Goal: Transaction & Acquisition: Purchase product/service

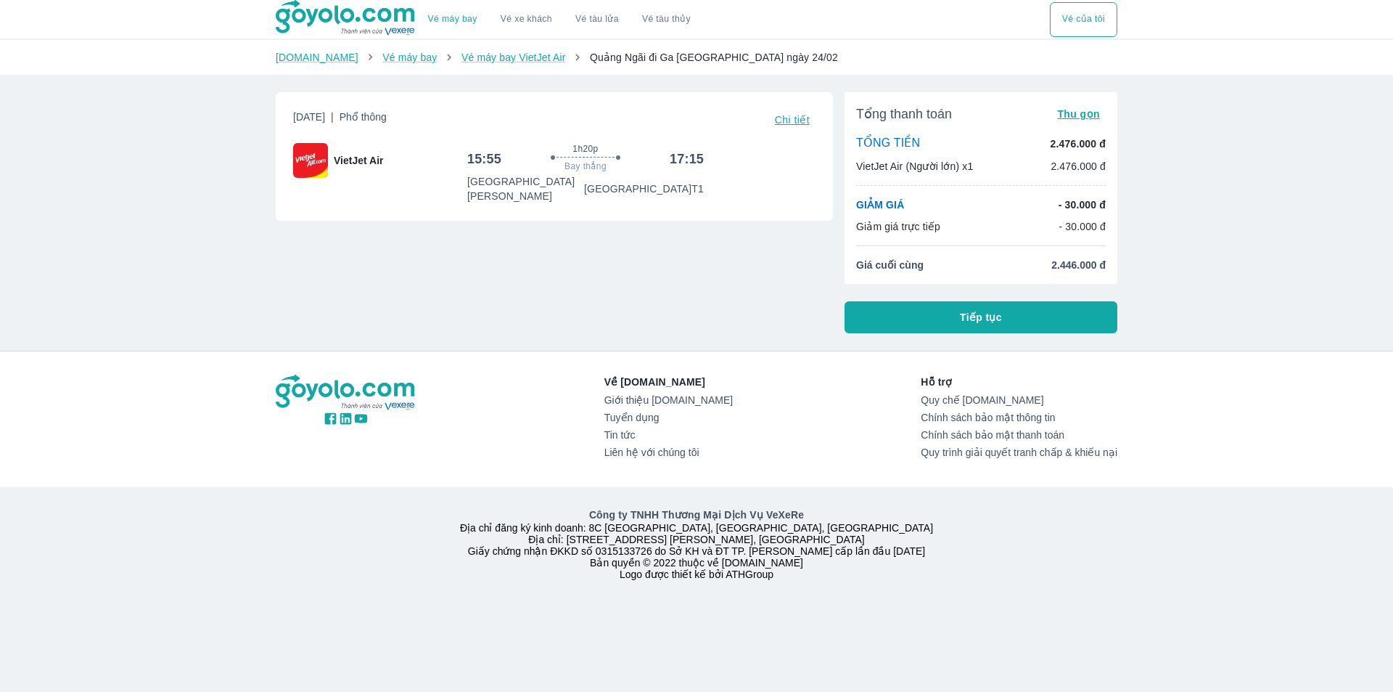
drag, startPoint x: 963, startPoint y: 210, endPoint x: 966, endPoint y: 221, distance: 12.0
drag, startPoint x: 966, startPoint y: 221, endPoint x: 925, endPoint y: 220, distance: 41.4
click at [925, 220] on div "GIẢM GIÁ - 30.000 đ Giảm giá trực tiếp - 30.000 đ" at bounding box center [981, 215] width 250 height 36
click at [961, 313] on span "Tiếp tục" at bounding box center [981, 317] width 42 height 15
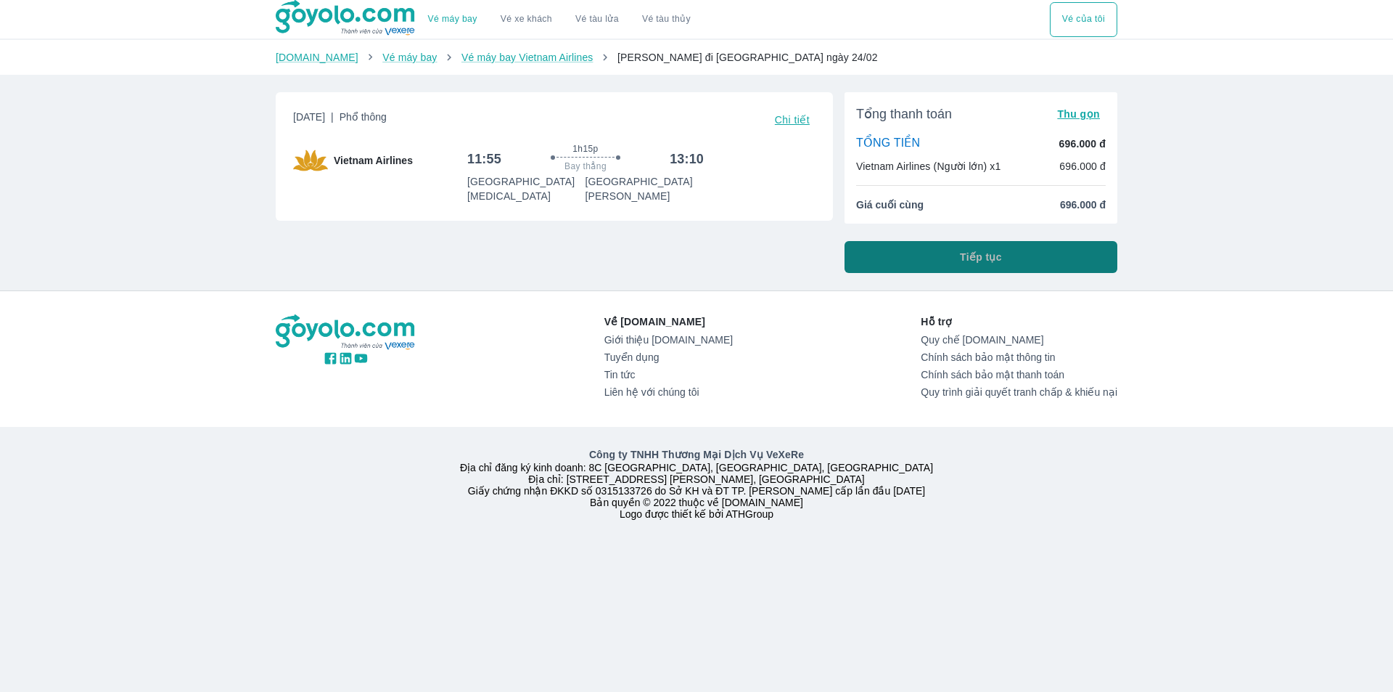
click at [1028, 267] on button "Tiếp tục" at bounding box center [981, 257] width 273 height 32
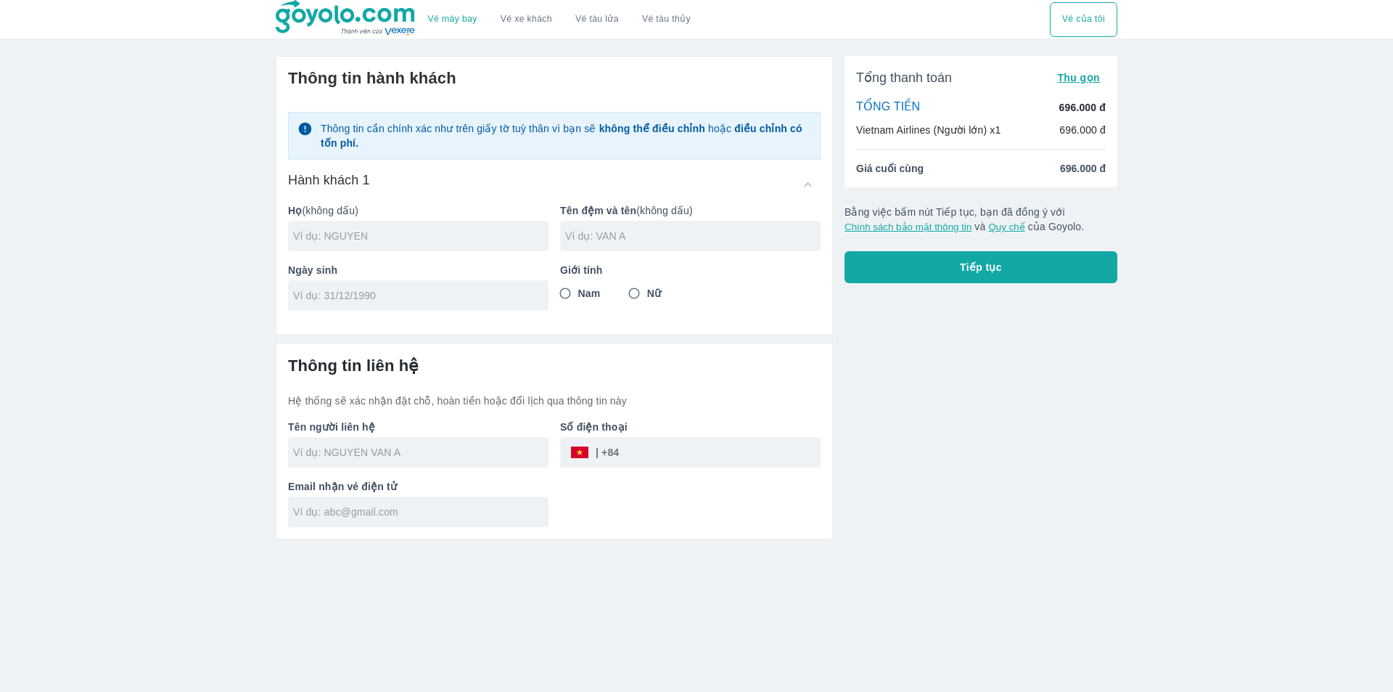
click at [434, 246] on div at bounding box center [418, 236] width 261 height 30
type input "DUONG"
click at [586, 234] on input "text" at bounding box center [692, 236] width 255 height 15
type input "HIEN"
click at [409, 293] on input "tel" at bounding box center [413, 295] width 241 height 15
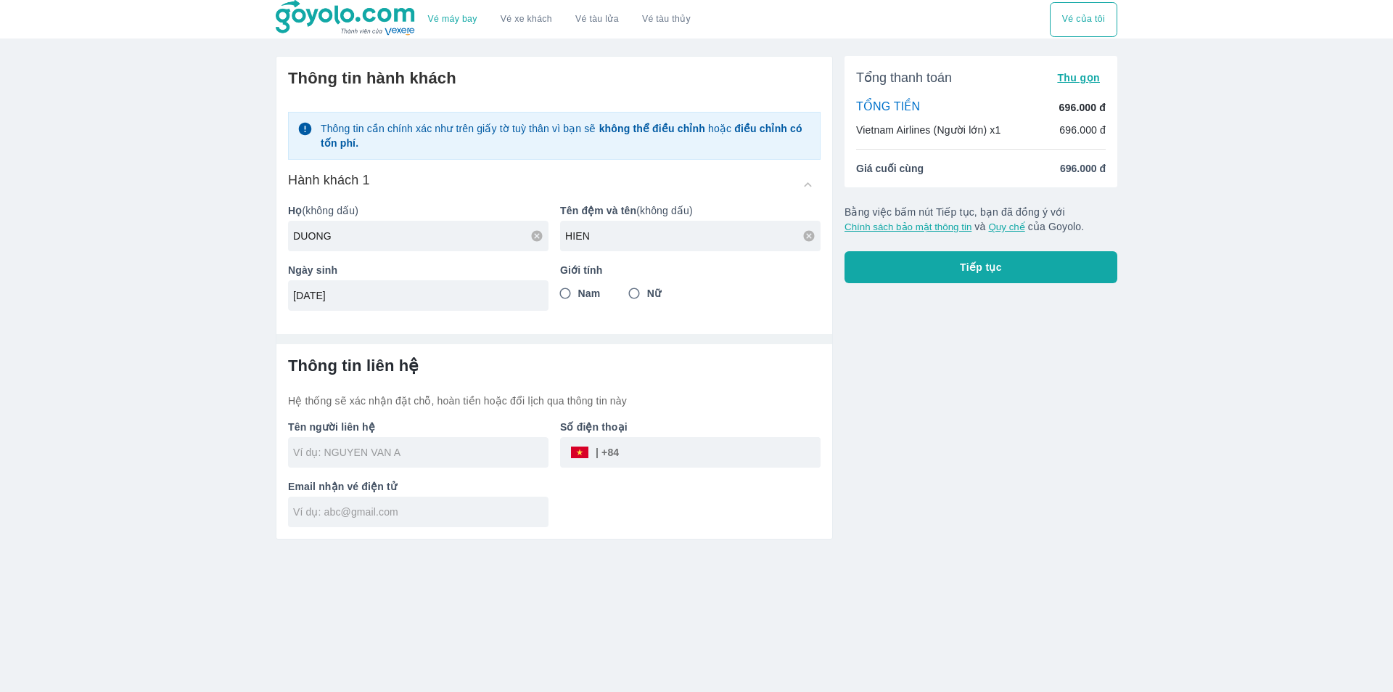
type input "[DATE]"
click at [634, 290] on input "Nữ" at bounding box center [634, 293] width 26 height 26
radio input "true"
click at [355, 459] on input "text" at bounding box center [420, 452] width 255 height 15
type input "DUONG HIEN"
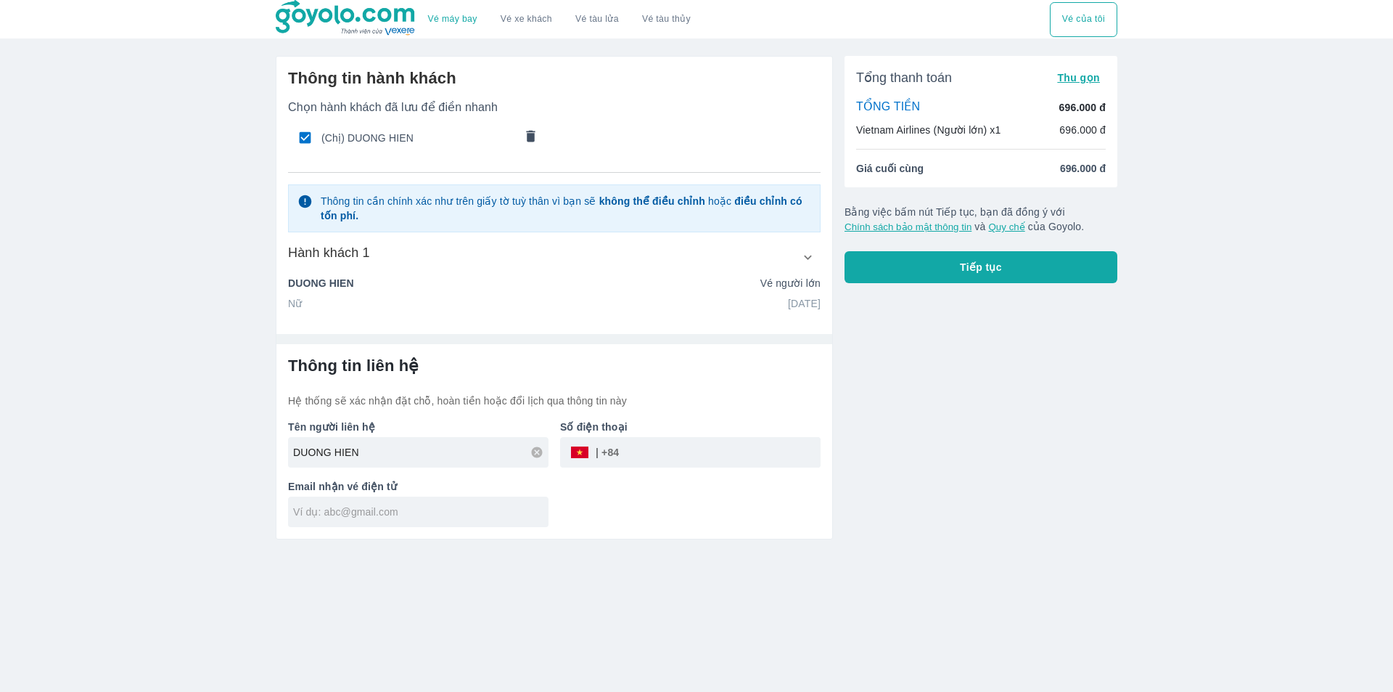
click at [628, 455] on input "tel" at bounding box center [720, 452] width 202 height 35
type input "0396864159"
click at [385, 512] on input "text" at bounding box center [420, 511] width 255 height 15
type input "[EMAIL_ADDRESS][DOMAIN_NAME]"
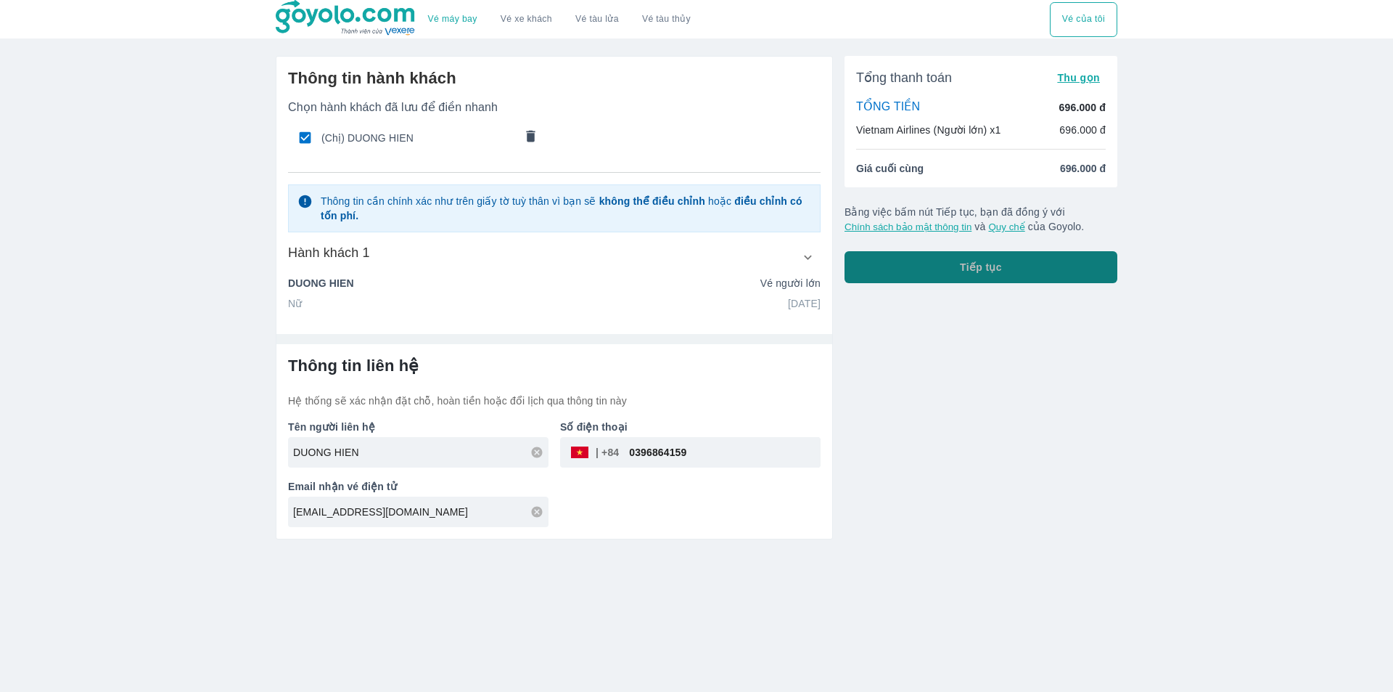
click at [988, 282] on button "Tiếp tục" at bounding box center [981, 267] width 273 height 32
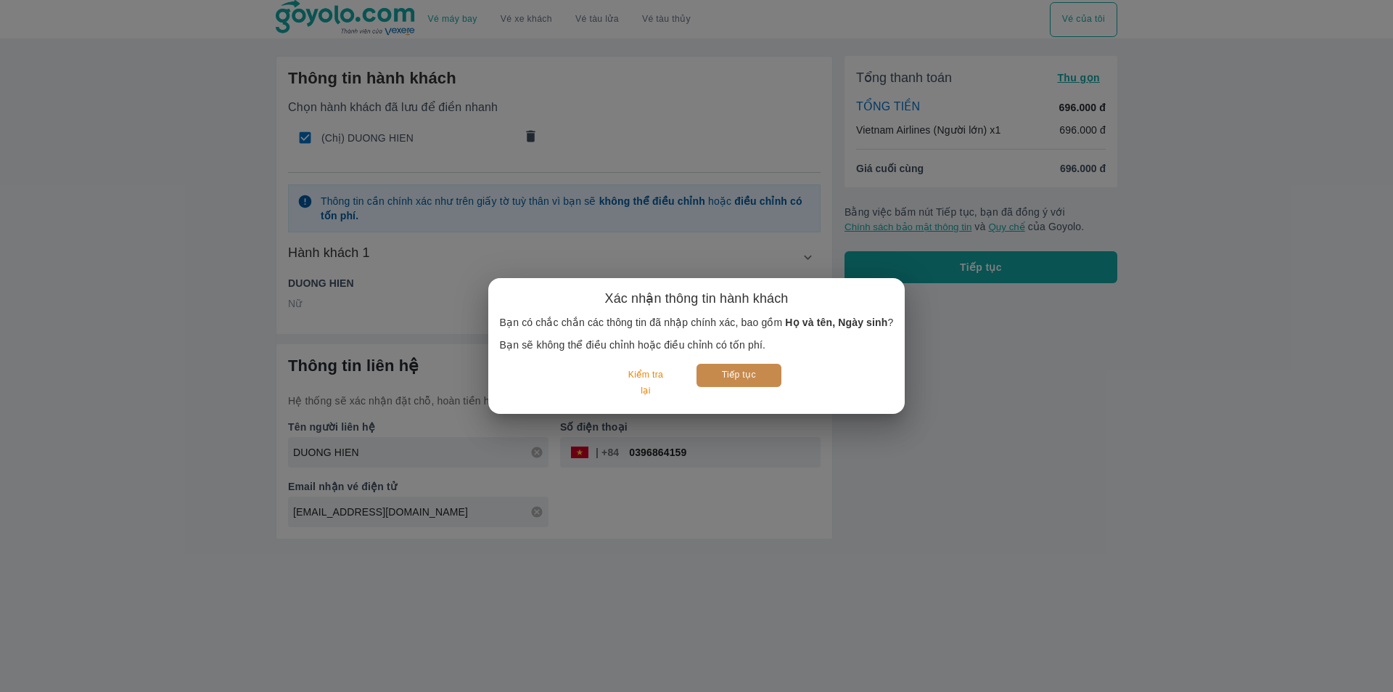
click at [721, 379] on button "Tiếp tục" at bounding box center [739, 375] width 85 height 22
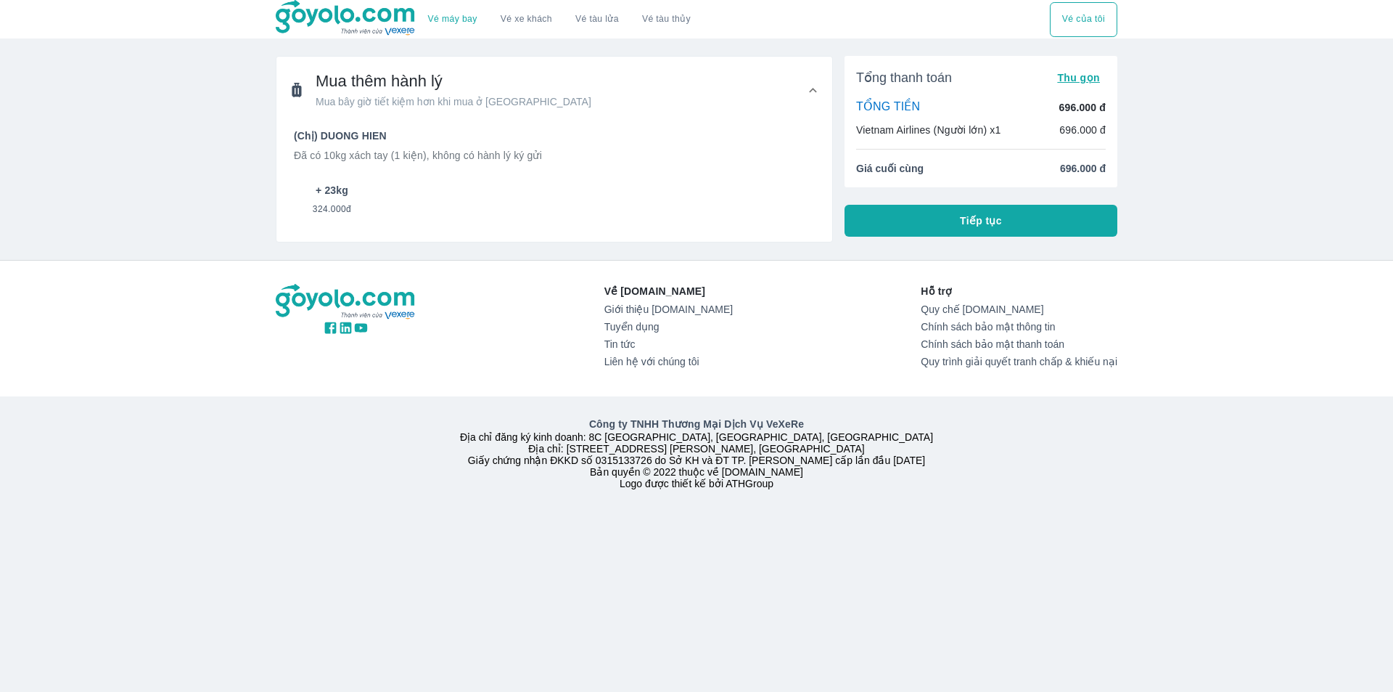
click at [321, 189] on p "+ 23kg" at bounding box center [332, 190] width 33 height 15
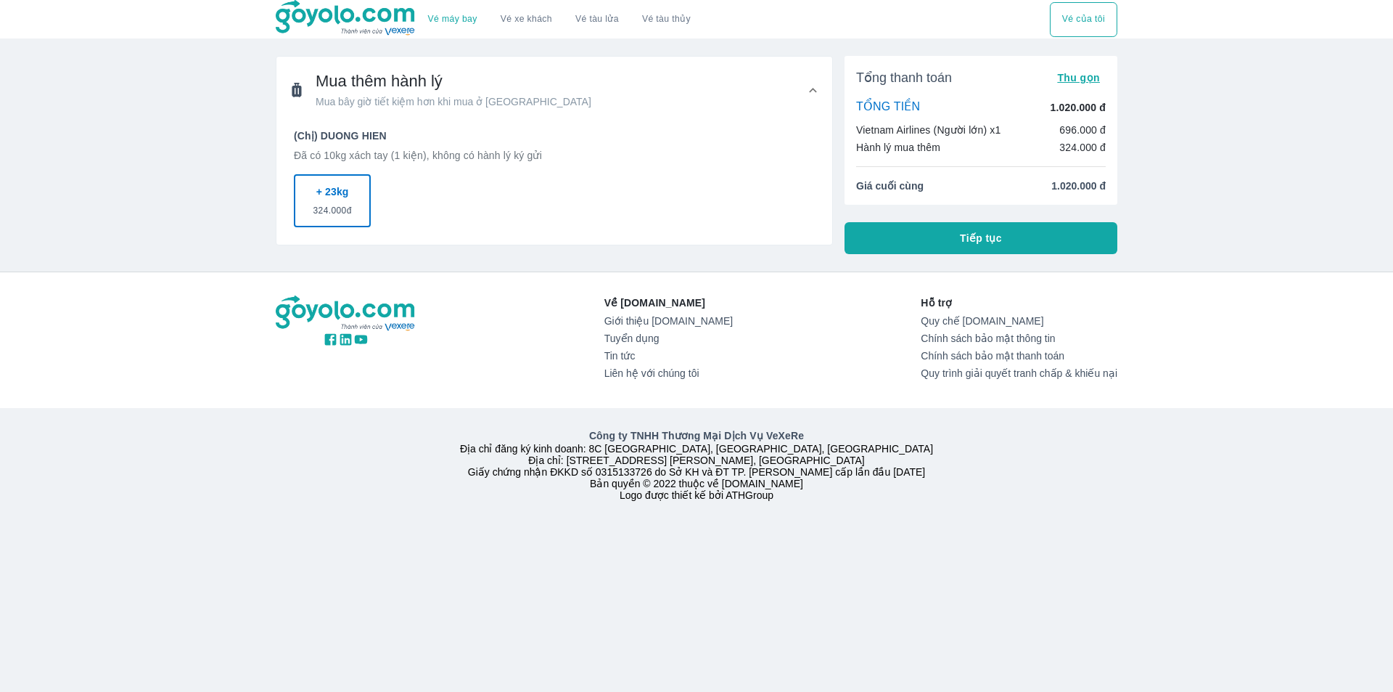
click at [321, 189] on p "+ 23kg" at bounding box center [332, 191] width 33 height 15
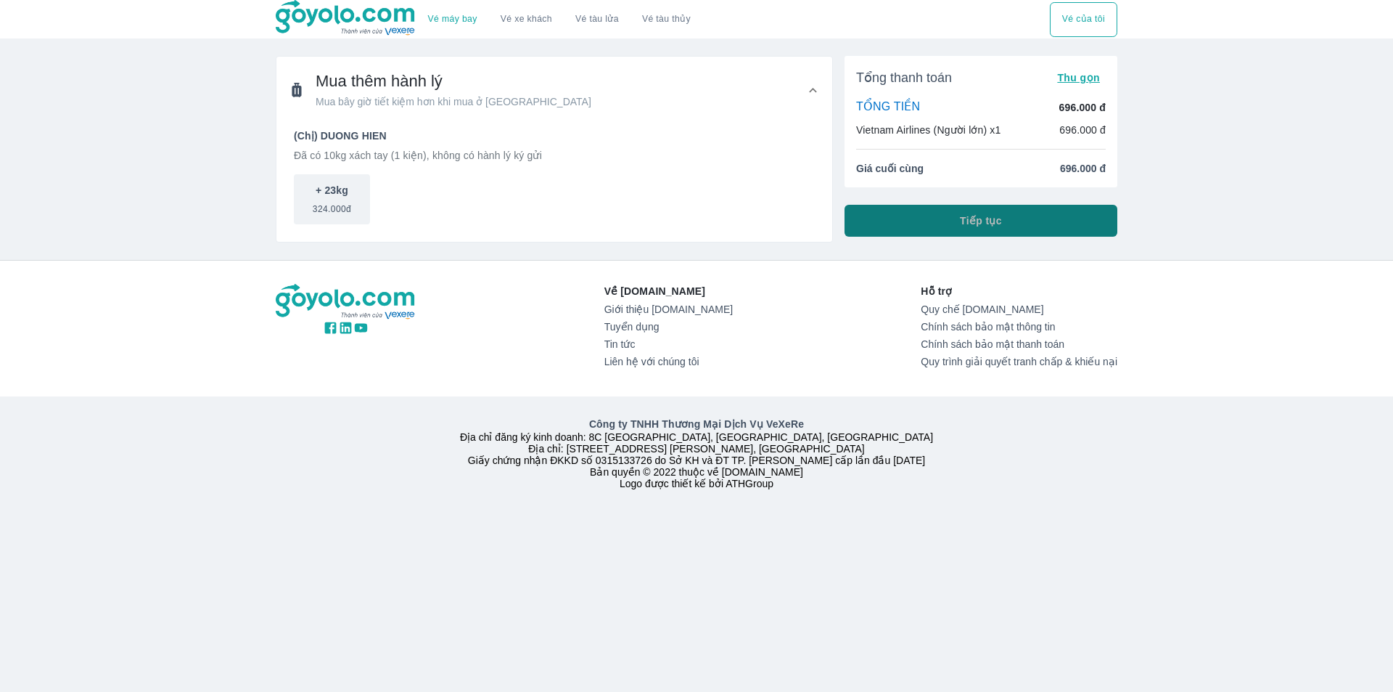
click at [1032, 233] on button "Tiếp tục" at bounding box center [981, 221] width 273 height 32
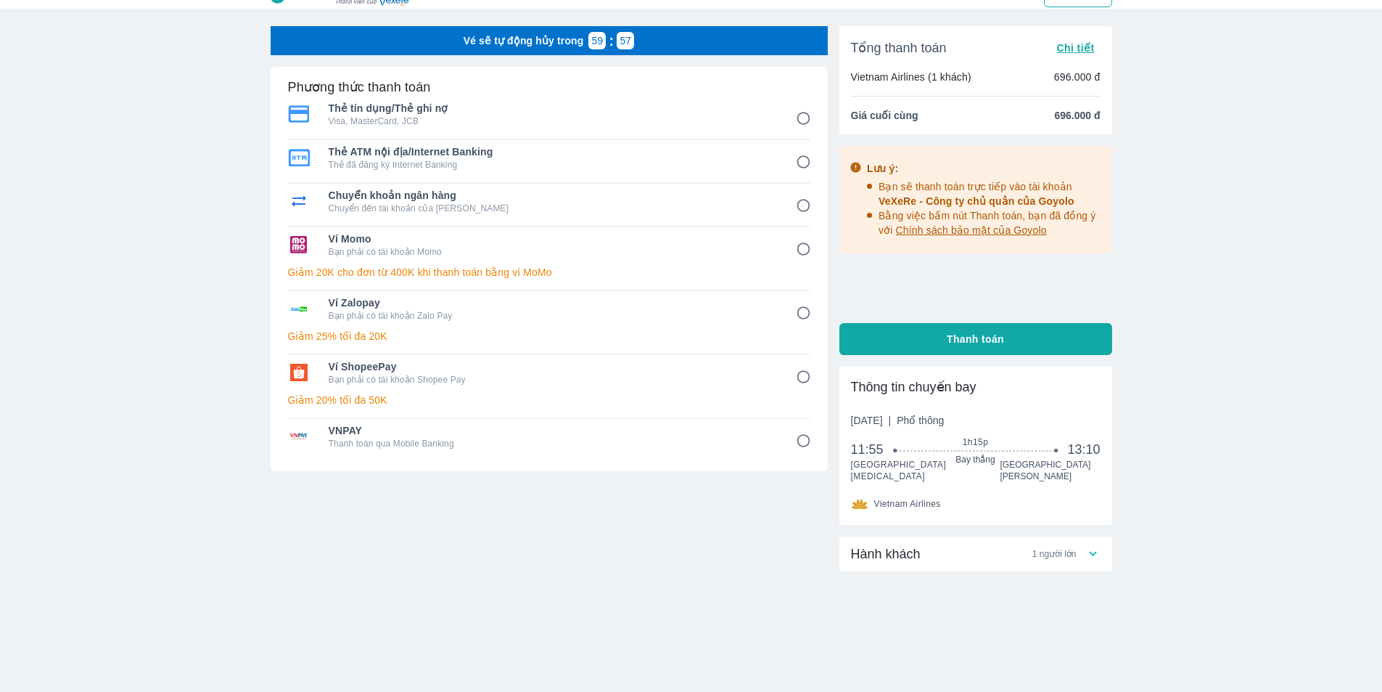
scroll to position [46, 0]
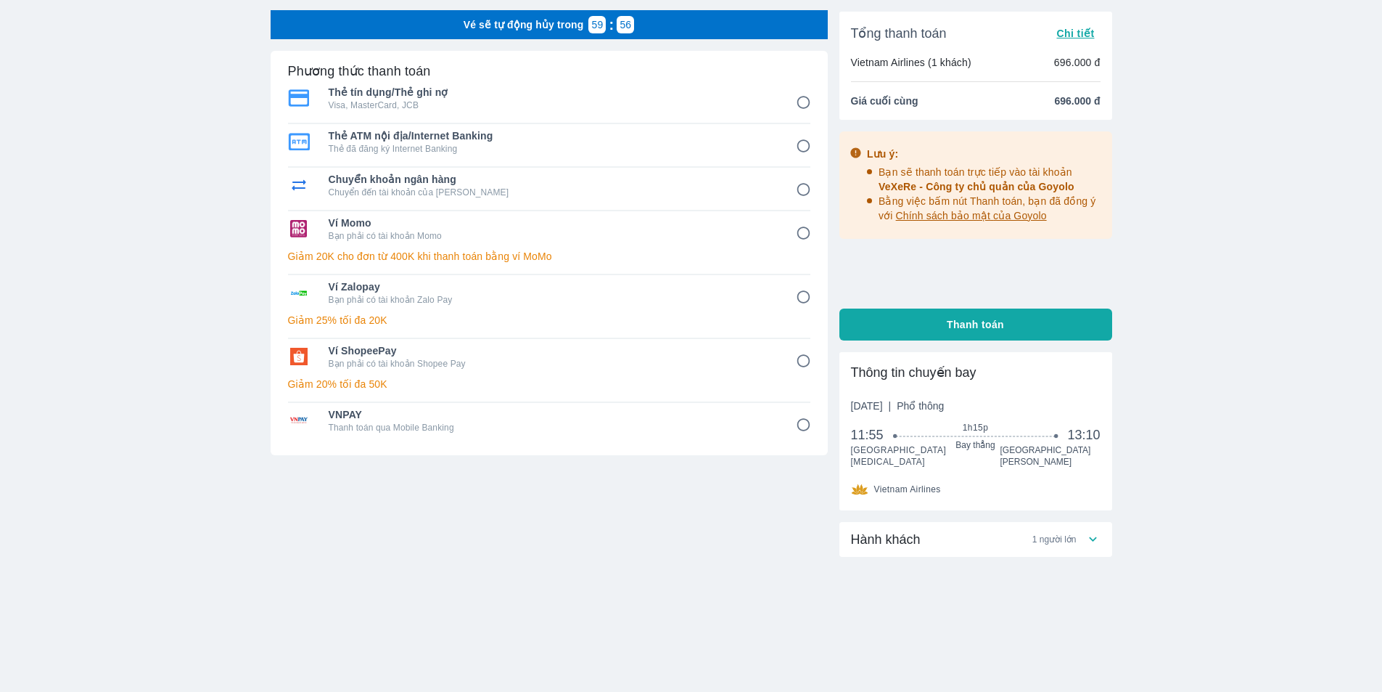
click at [1025, 539] on div "Hành khách 1 người lớn" at bounding box center [968, 538] width 234 height 17
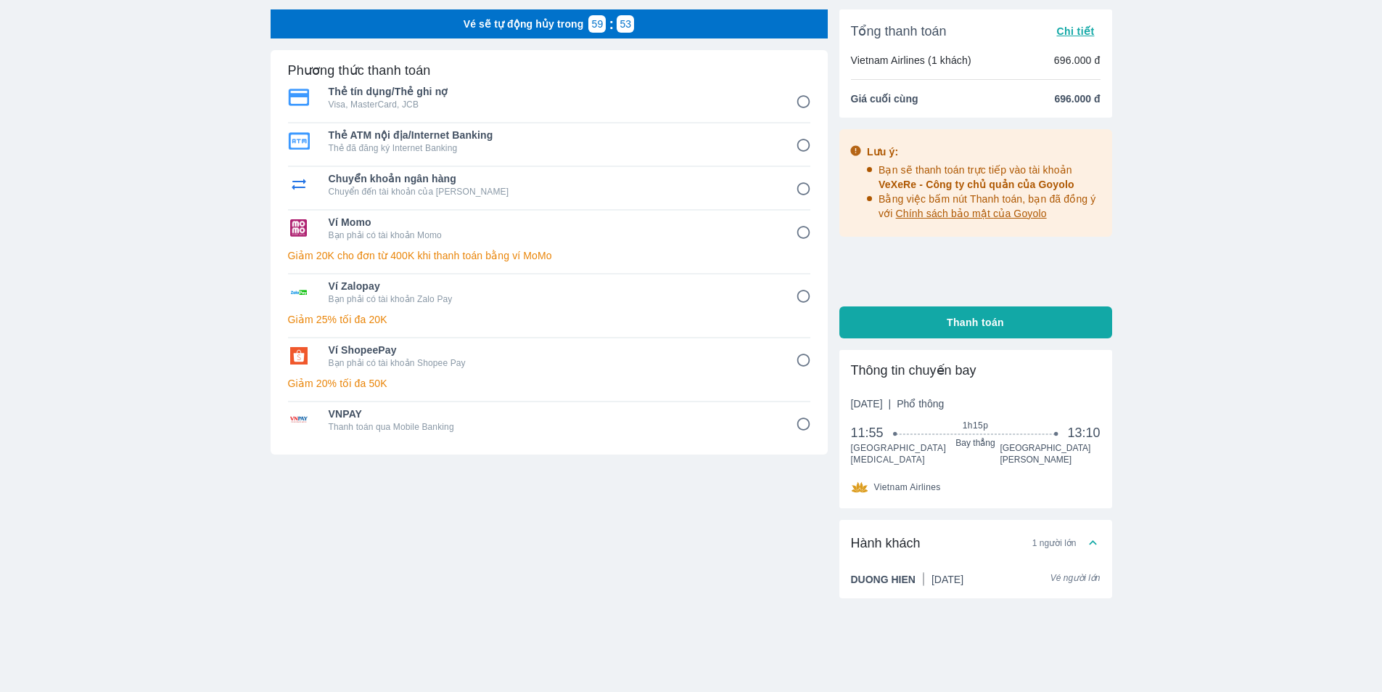
click at [1087, 550] on icon at bounding box center [1093, 542] width 15 height 15
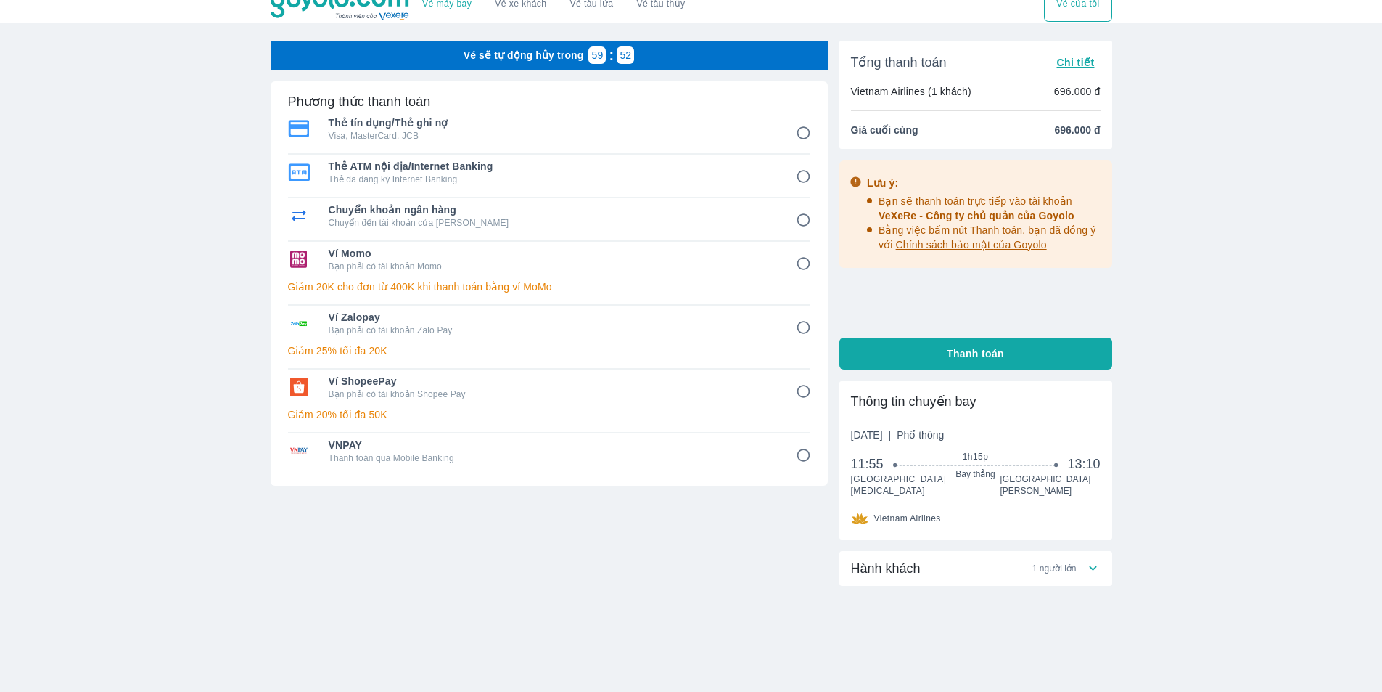
scroll to position [0, 0]
